Goal: Task Accomplishment & Management: Manage account settings

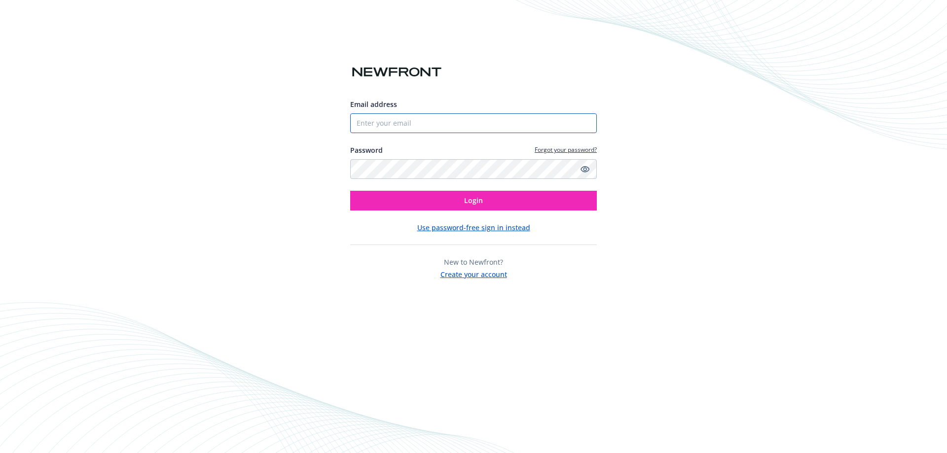
click at [402, 131] on input "Email address" at bounding box center [473, 123] width 247 height 20
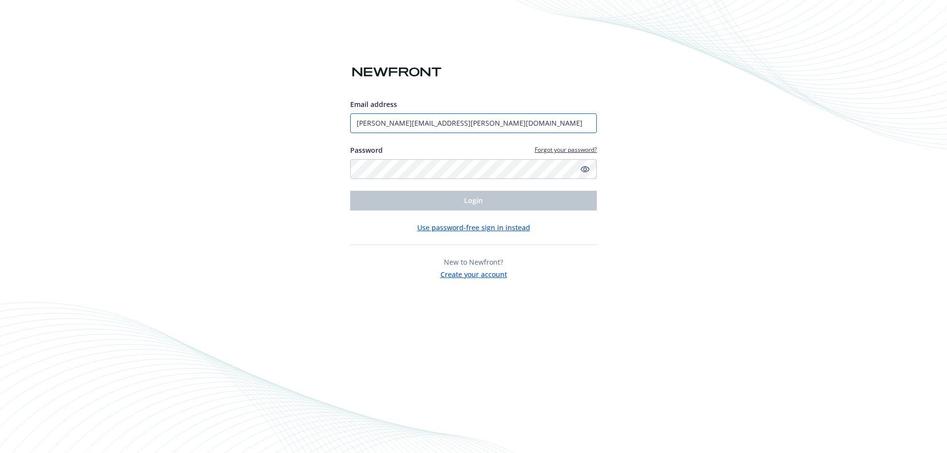
type input "[PERSON_NAME][EMAIL_ADDRESS][PERSON_NAME][DOMAIN_NAME]"
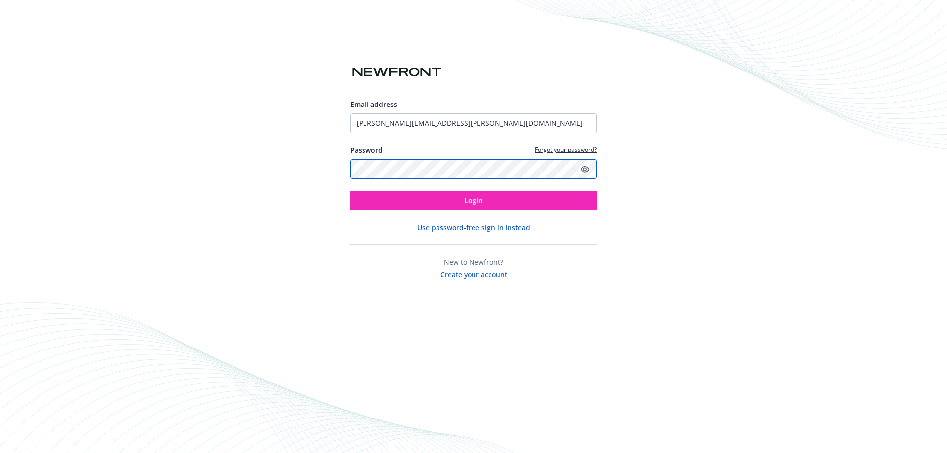
click at [350, 191] on button "Login" at bounding box center [473, 201] width 247 height 20
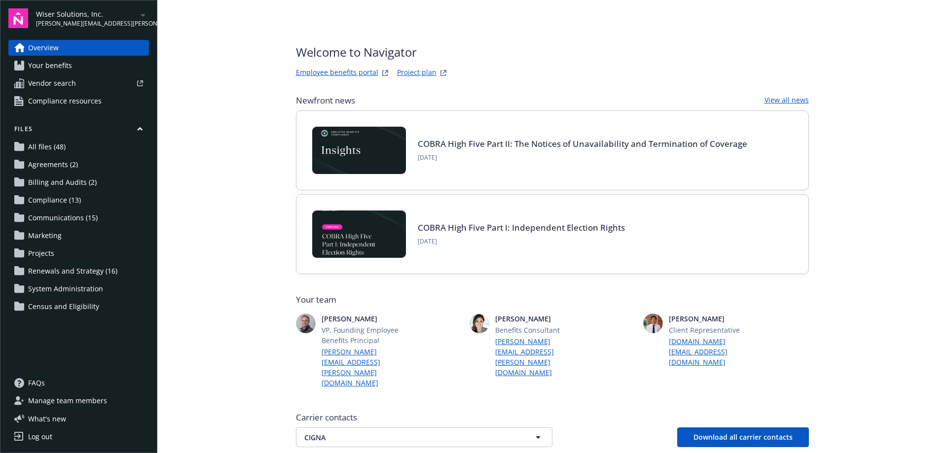
click at [88, 15] on span "Wiser Solutions, Inc." at bounding box center [86, 14] width 101 height 10
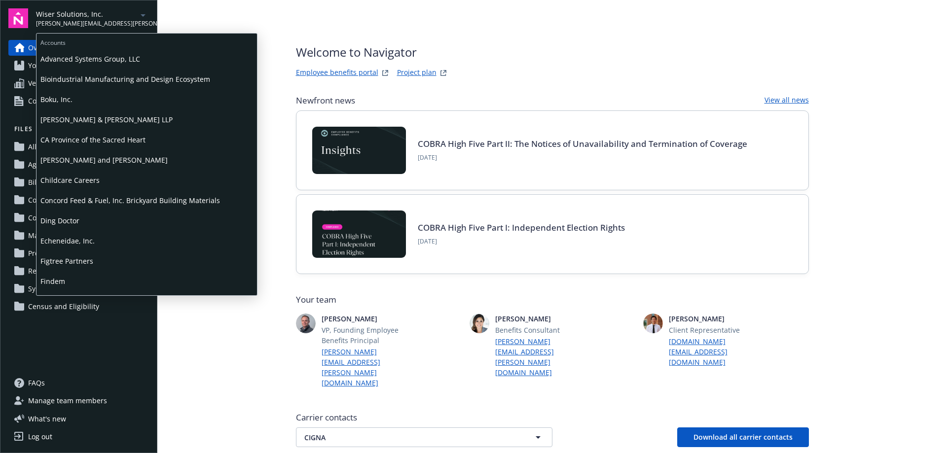
click at [58, 102] on span "Boku, Inc." at bounding box center [146, 99] width 213 height 20
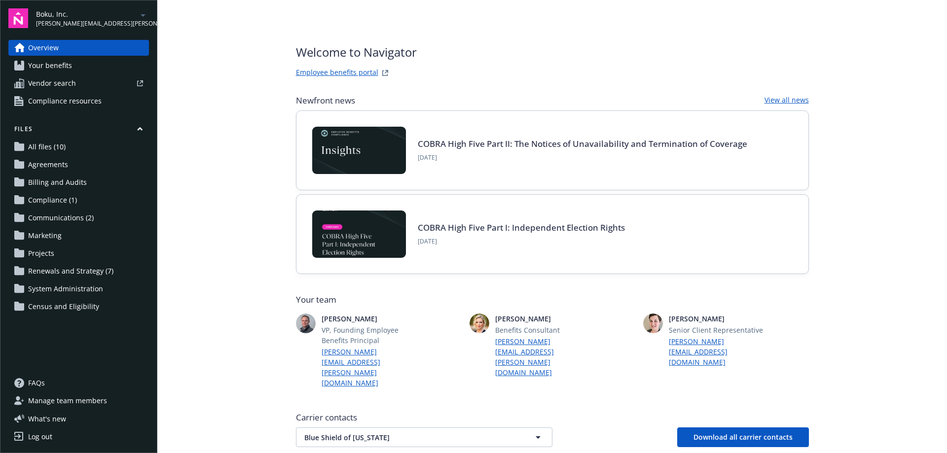
click at [72, 397] on span "Manage team members" at bounding box center [67, 401] width 79 height 16
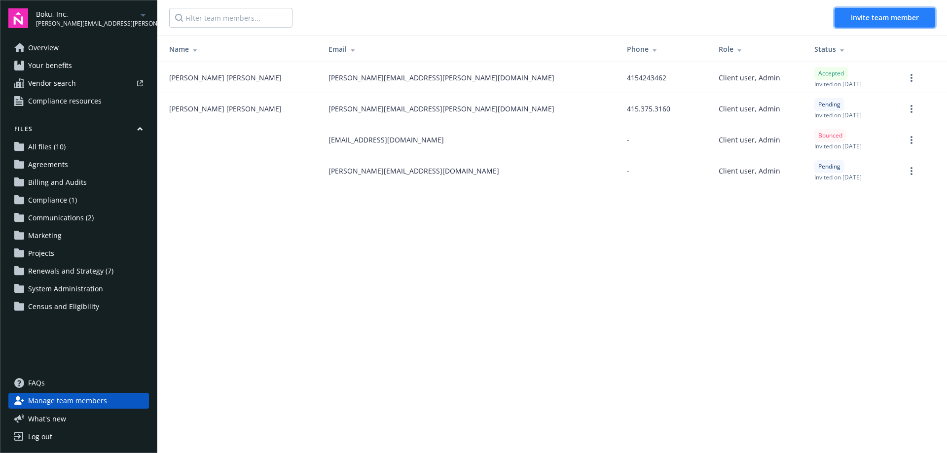
click at [866, 15] on span "Invite team member" at bounding box center [885, 17] width 68 height 9
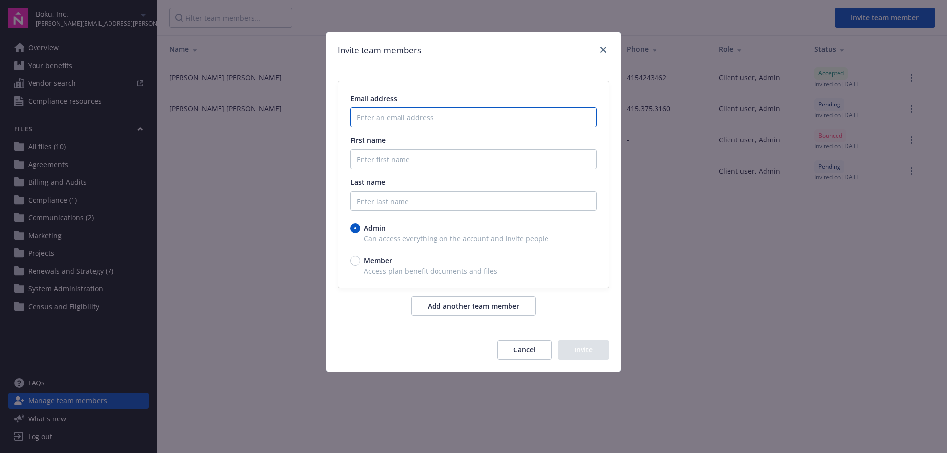
click at [403, 119] on input "Enter an email address" at bounding box center [473, 118] width 247 height 20
paste input "[EMAIL_ADDRESS][DOMAIN_NAME]"
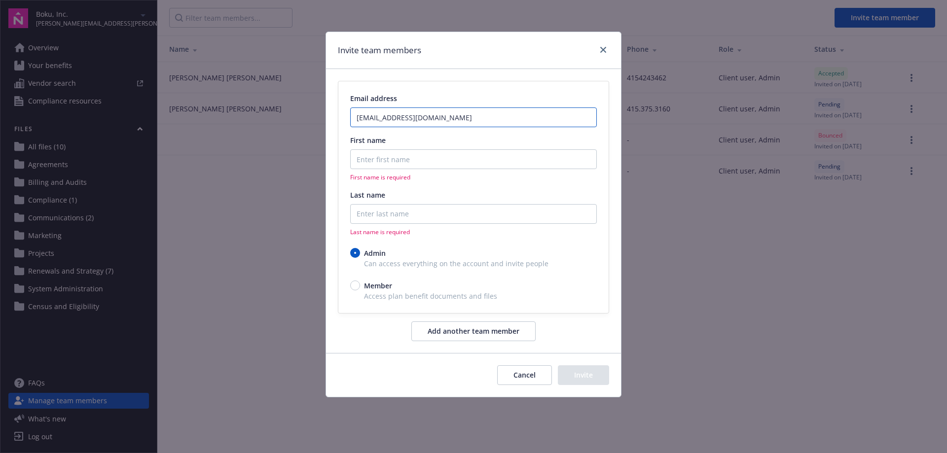
type input "[EMAIL_ADDRESS][DOMAIN_NAME]"
click at [392, 160] on input "First name" at bounding box center [473, 160] width 247 height 20
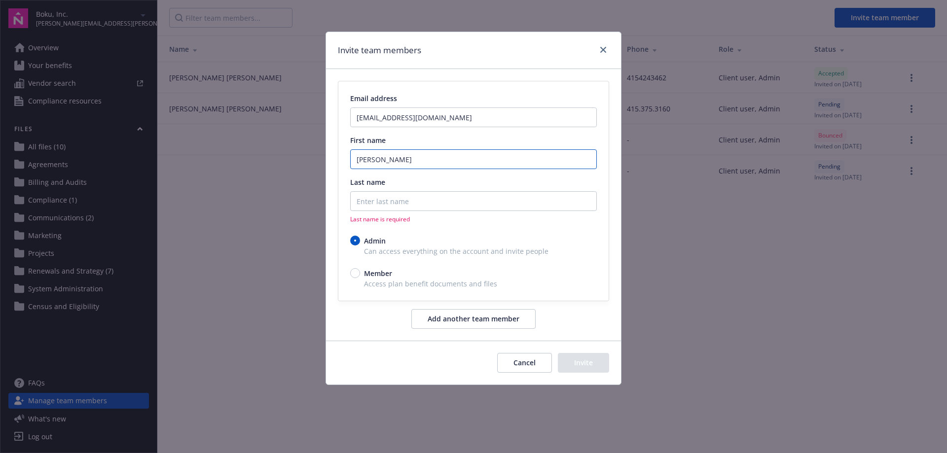
type input "[PERSON_NAME]"
click at [392, 204] on input "Last name" at bounding box center [473, 201] width 247 height 20
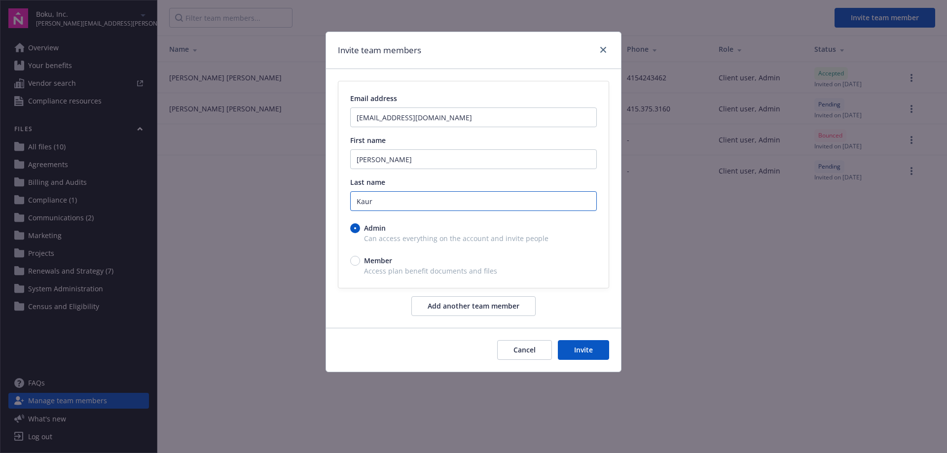
type input "Kaur"
click at [355, 263] on input "Member" at bounding box center [355, 261] width 10 height 10
radio input "true"
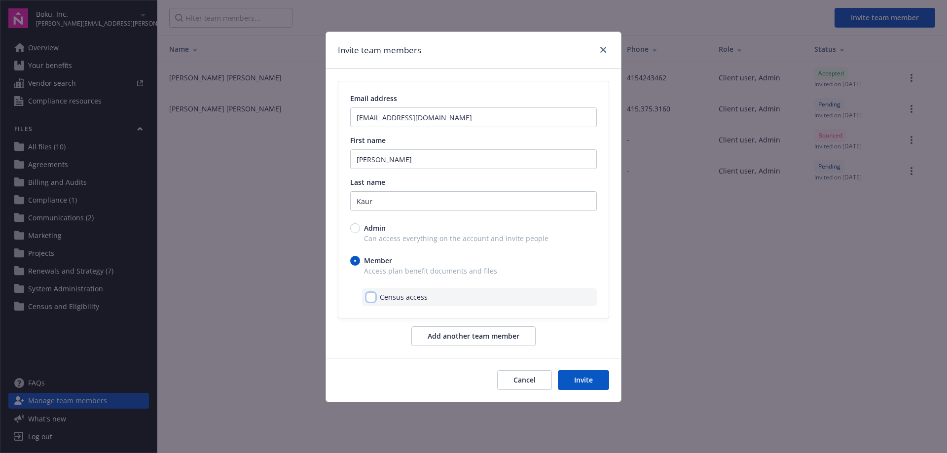
click at [371, 297] on input "checkbox" at bounding box center [371, 298] width 10 height 10
checkbox input "true"
click at [474, 337] on button "Add another team member" at bounding box center [474, 337] width 124 height 20
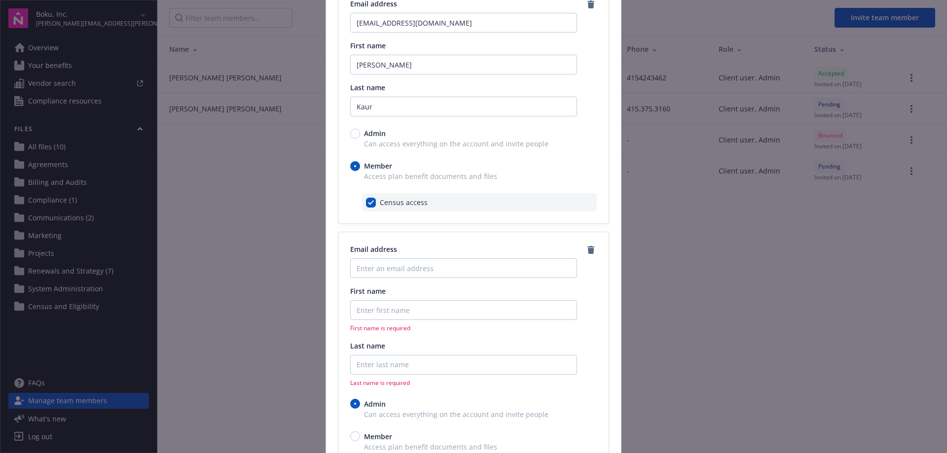
scroll to position [99, 0]
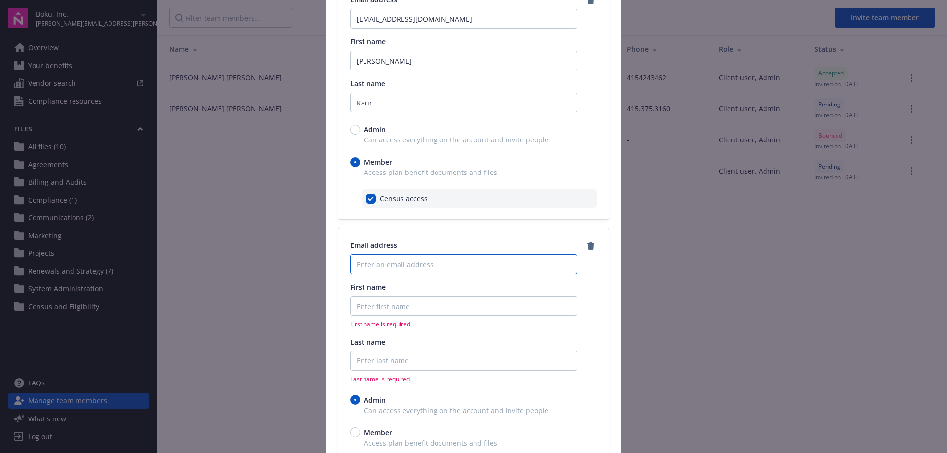
click at [404, 265] on input "Enter an email address" at bounding box center [463, 265] width 227 height 20
paste input "[PERSON_NAME][EMAIL_ADDRESS][PERSON_NAME][DOMAIN_NAME]"
type input "[PERSON_NAME][EMAIL_ADDRESS][PERSON_NAME][DOMAIN_NAME]"
click at [390, 71] on input "First name" at bounding box center [463, 61] width 227 height 20
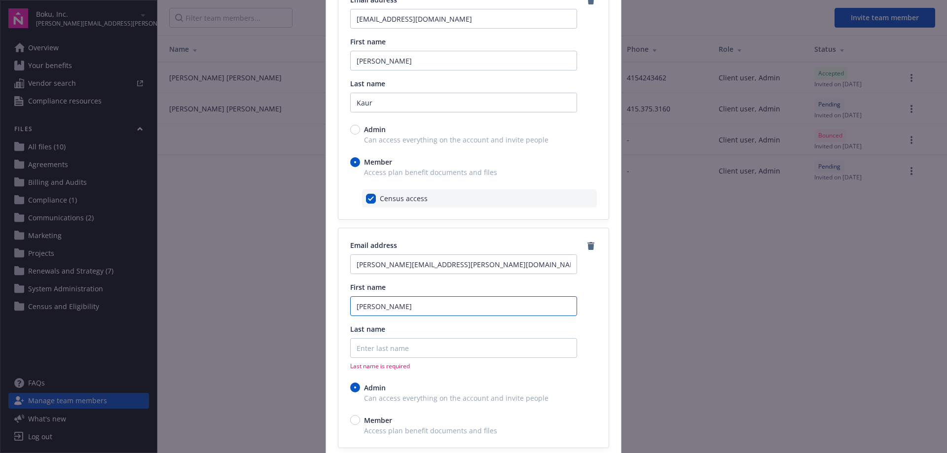
type input "[PERSON_NAME]"
click at [401, 112] on input "Last name" at bounding box center [463, 103] width 227 height 20
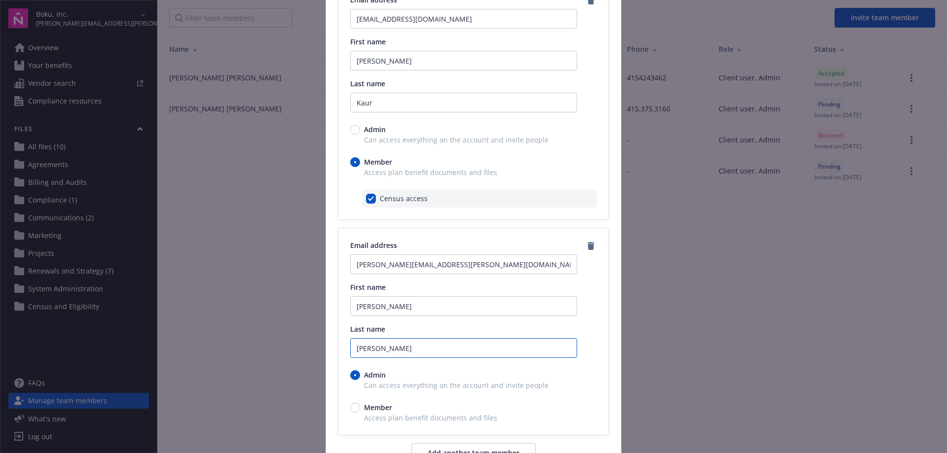
type input "[PERSON_NAME]"
click at [351, 409] on input "Member" at bounding box center [355, 408] width 10 height 10
radio input "true"
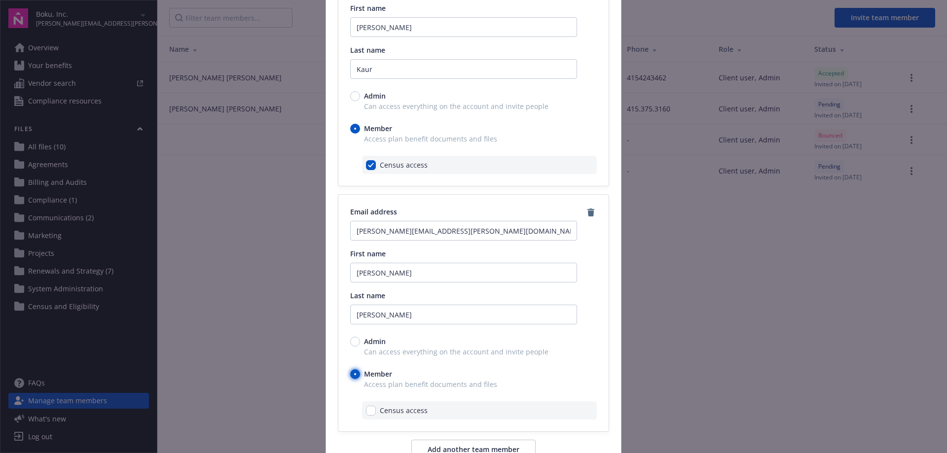
scroll to position [148, 0]
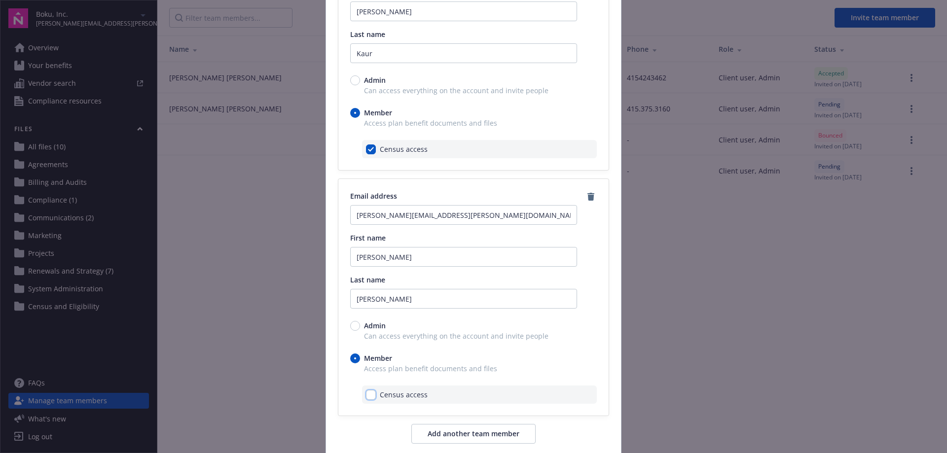
click at [367, 396] on input "checkbox" at bounding box center [371, 395] width 10 height 10
checkbox input "true"
click at [445, 430] on button "Add another team member" at bounding box center [474, 434] width 124 height 20
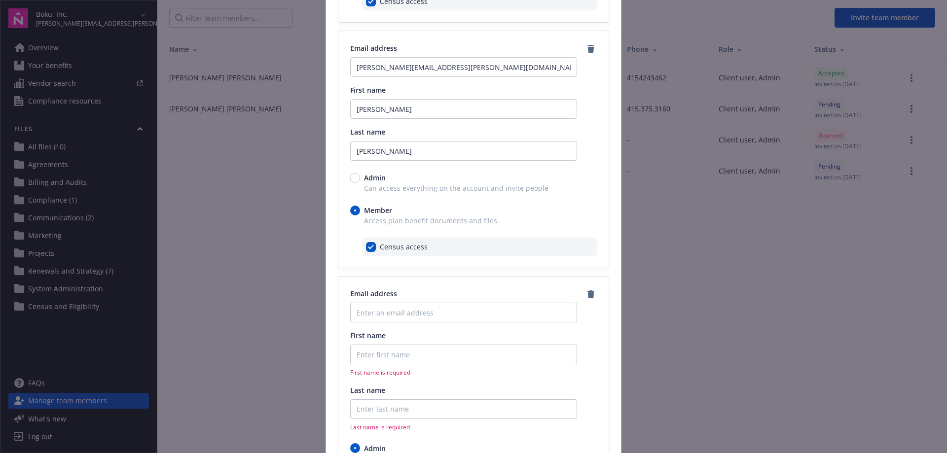
scroll to position [345, 0]
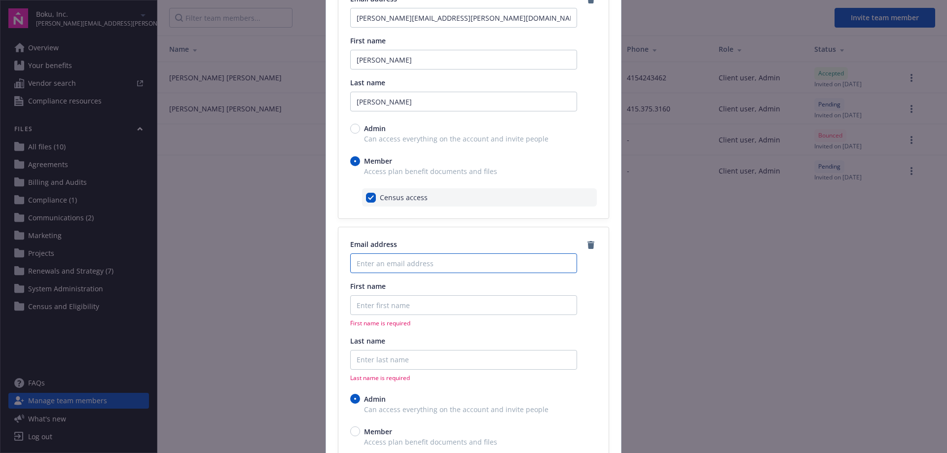
click at [378, 260] on input "Enter an email address" at bounding box center [463, 264] width 227 height 20
paste input "[EMAIL_ADDRESS][PERSON_NAME][DOMAIN_NAME]"
type input "[EMAIL_ADDRESS][PERSON_NAME][DOMAIN_NAME]"
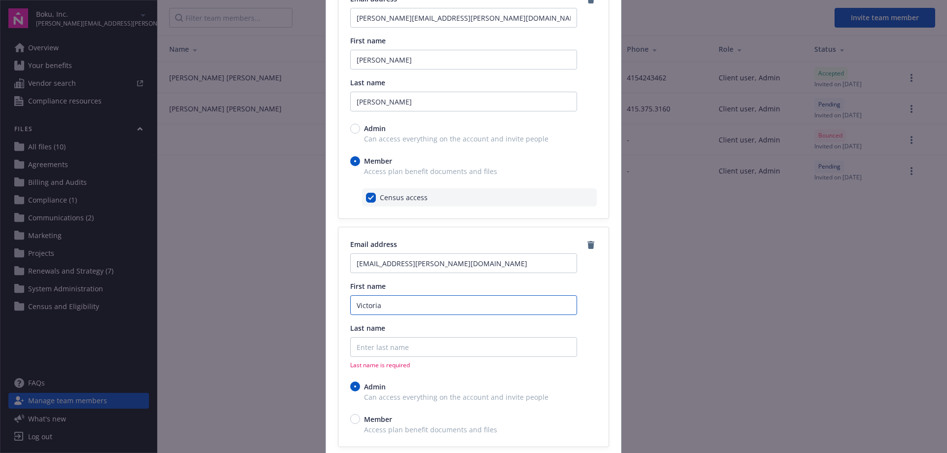
type input "Victoria"
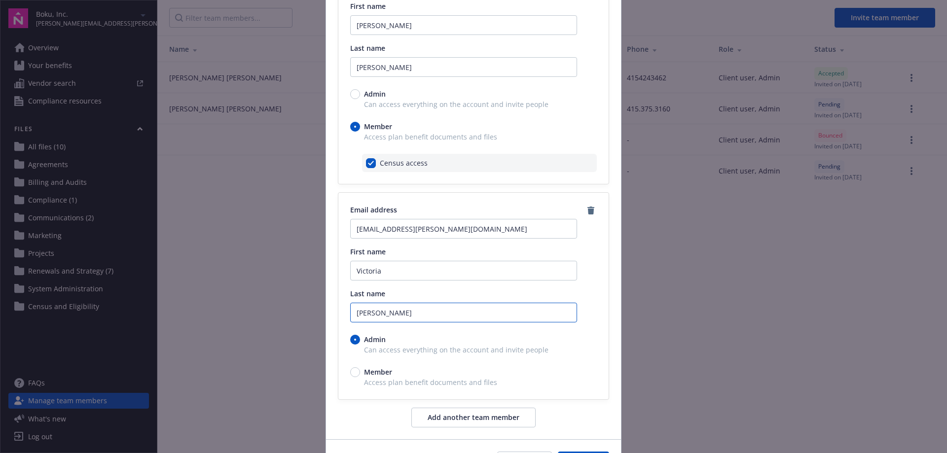
scroll to position [395, 0]
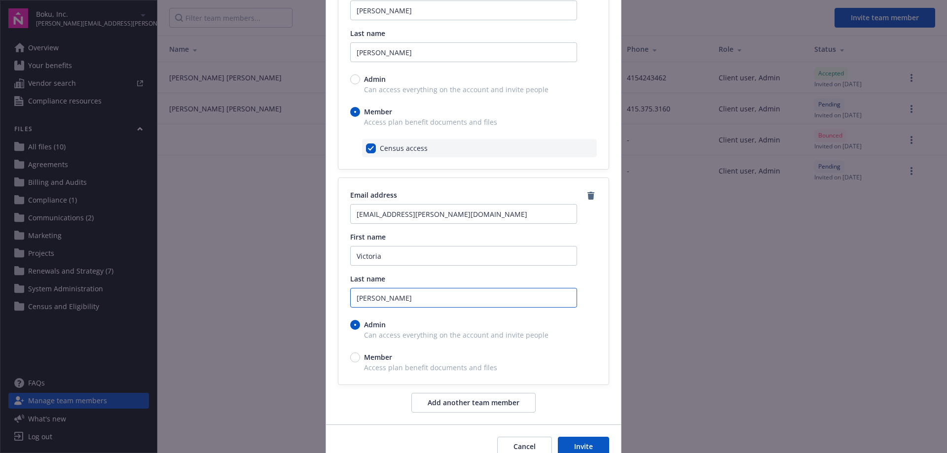
type input "[PERSON_NAME]"
click at [353, 357] on input "Member" at bounding box center [355, 358] width 10 height 10
radio input "true"
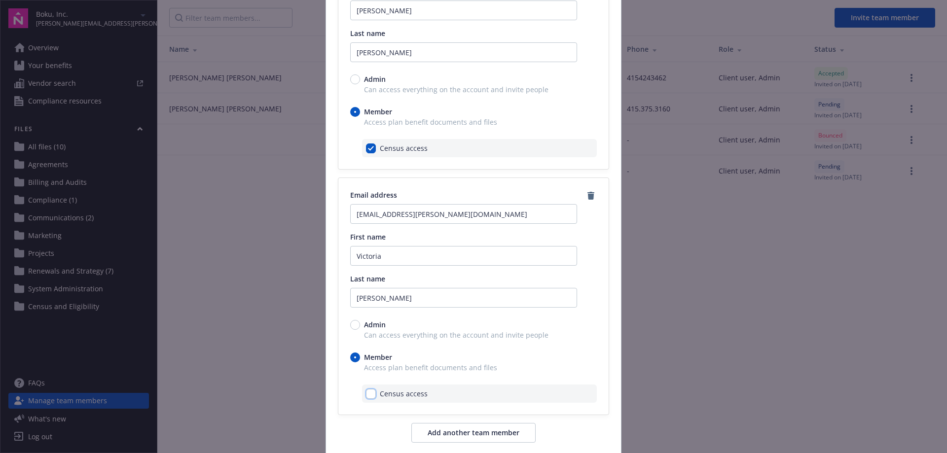
click at [366, 396] on input "checkbox" at bounding box center [371, 394] width 10 height 10
checkbox input "true"
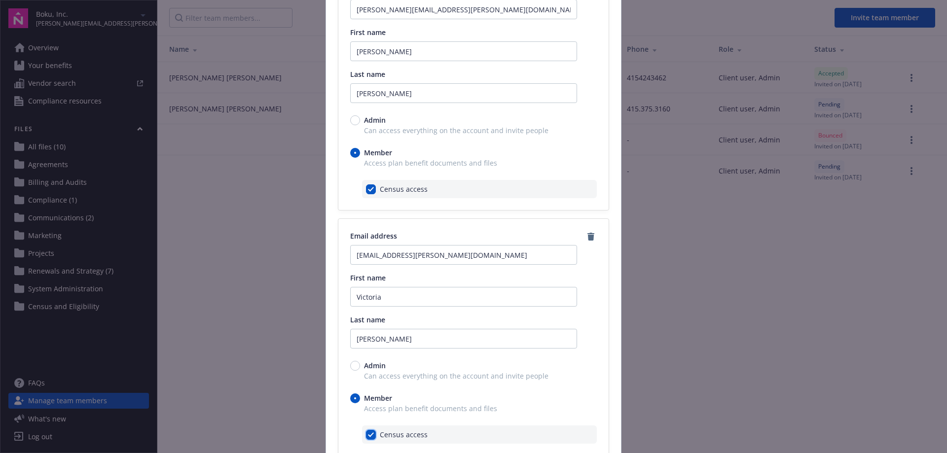
scroll to position [472, 0]
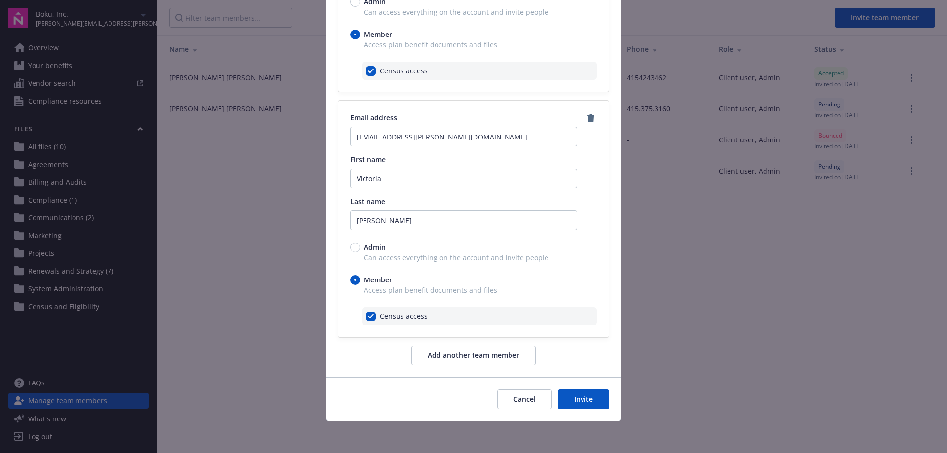
click at [586, 402] on button "Invite" at bounding box center [583, 400] width 51 height 20
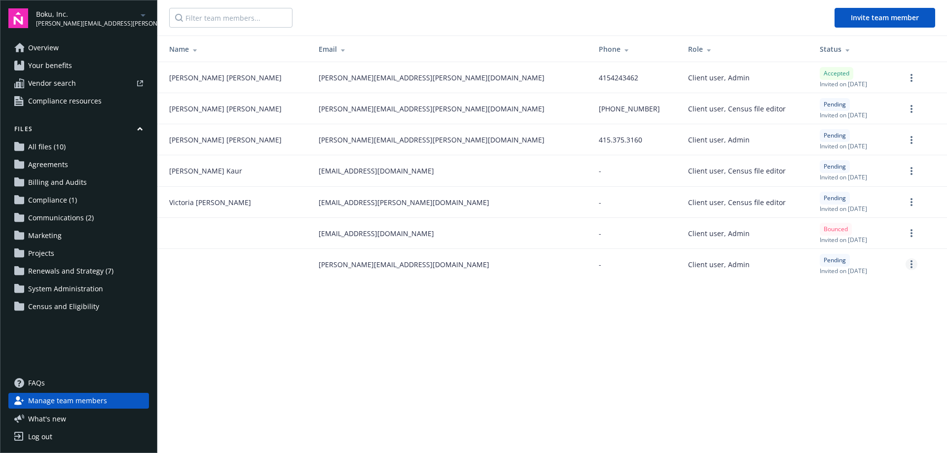
click at [912, 263] on icon "more" at bounding box center [912, 265] width 2 height 8
click at [889, 313] on link "Cancel invitation" at bounding box center [873, 313] width 87 height 20
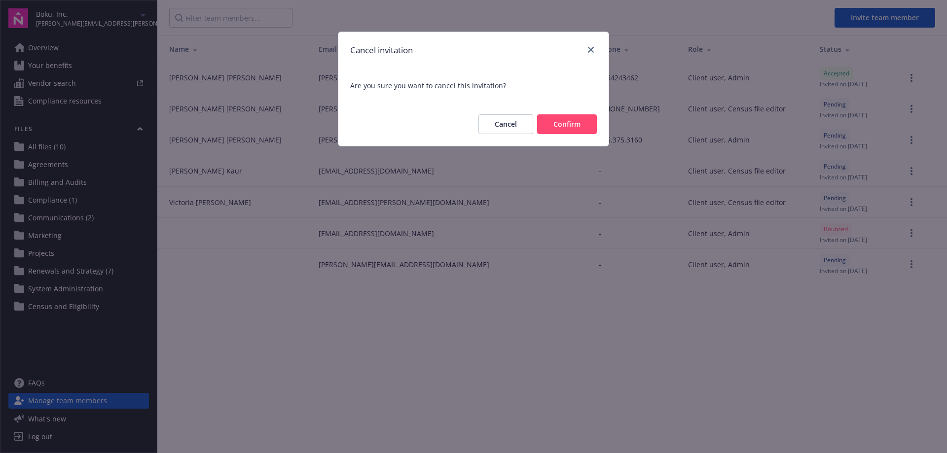
click at [566, 126] on button "Confirm" at bounding box center [567, 124] width 60 height 20
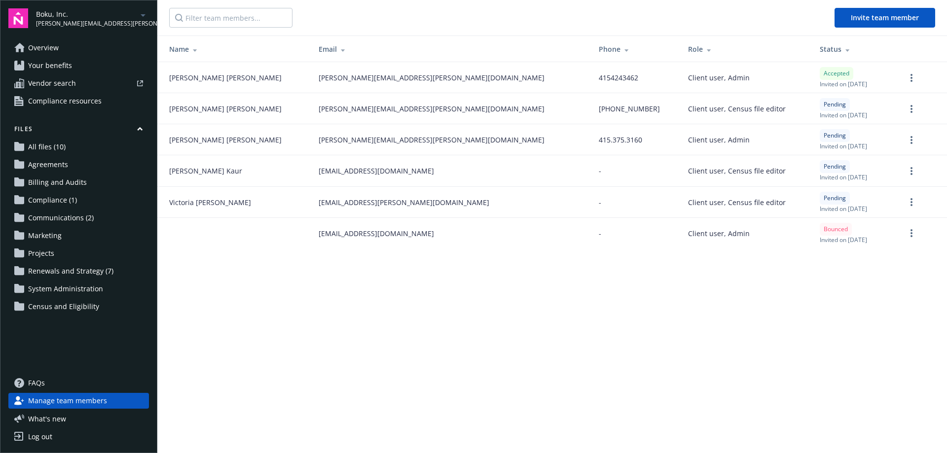
click at [50, 47] on span "Overview" at bounding box center [43, 48] width 31 height 16
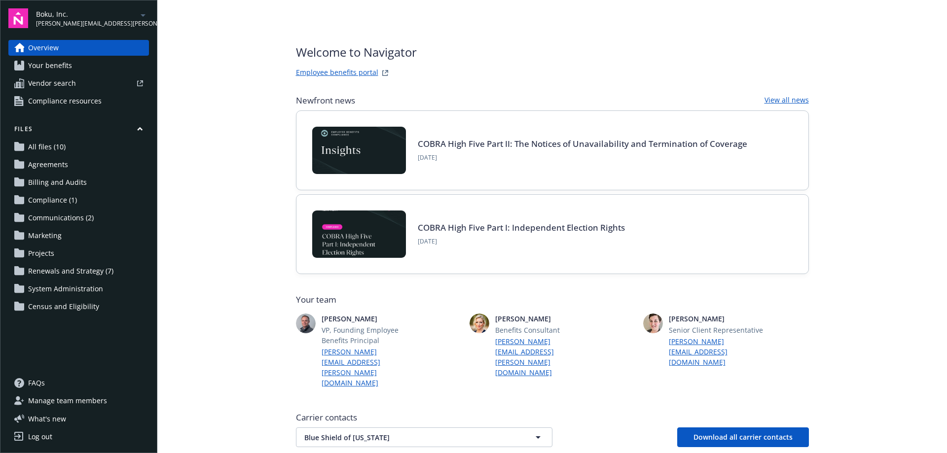
click at [103, 12] on span "Boku, Inc." at bounding box center [86, 14] width 101 height 10
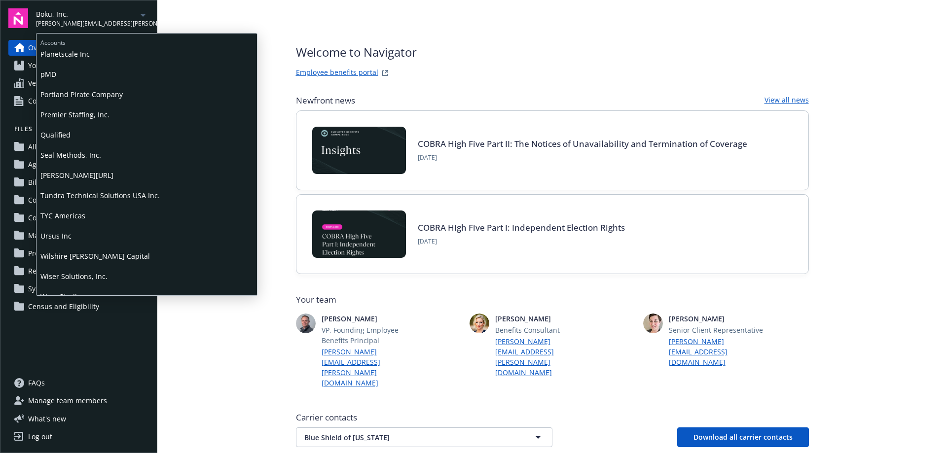
scroll to position [522, 0]
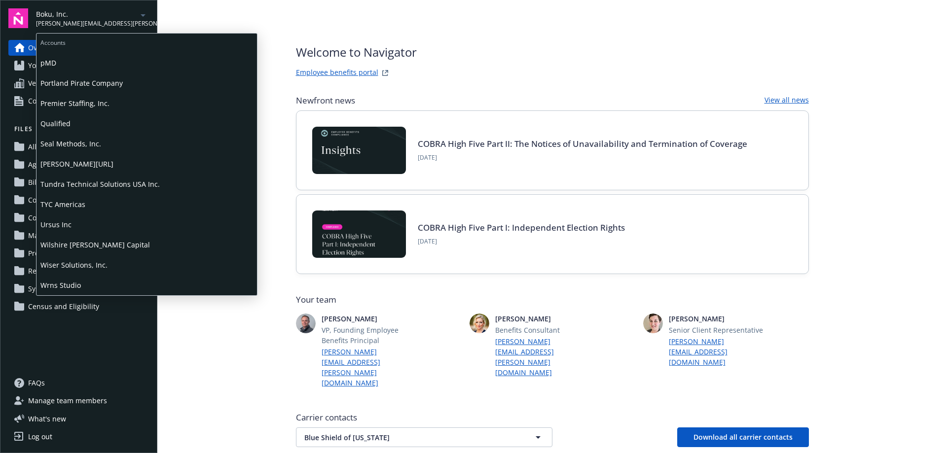
click at [71, 181] on span "Tundra Technical Solutions USA Inc." at bounding box center [146, 184] width 213 height 20
